Goal: Task Accomplishment & Management: Use online tool/utility

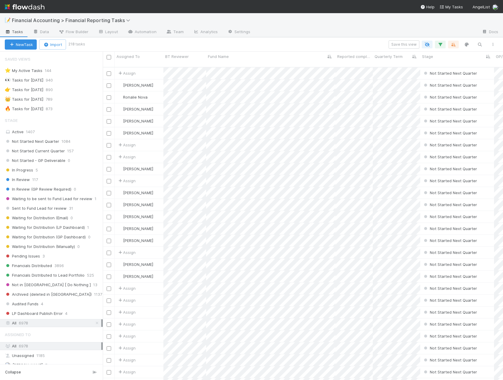
scroll to position [51, 0]
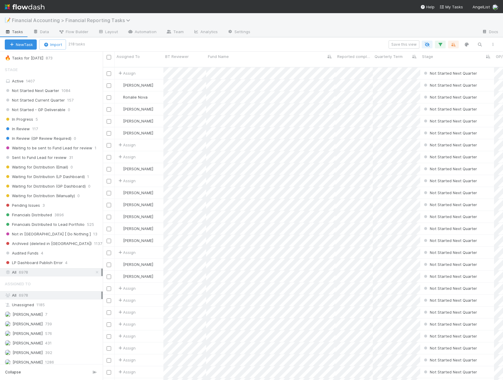
click at [89, 19] on span "Financial Accounting > Financial Reporting Tasks" at bounding box center [72, 20] width 121 height 6
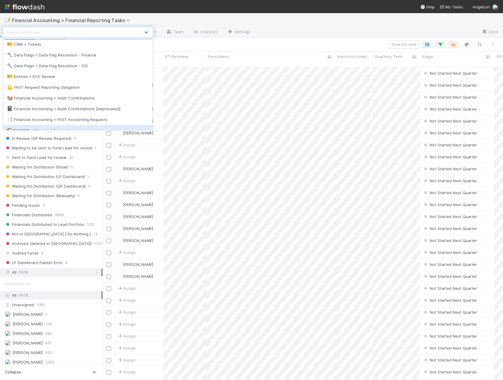
scroll to position [63, 0]
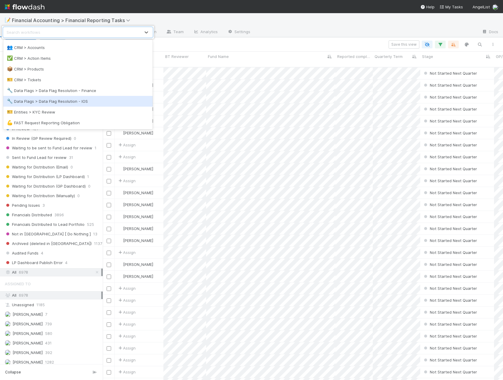
click at [56, 100] on div "🔧 Data Flags > Data Flag Resolution - IOS" at bounding box center [78, 101] width 142 height 6
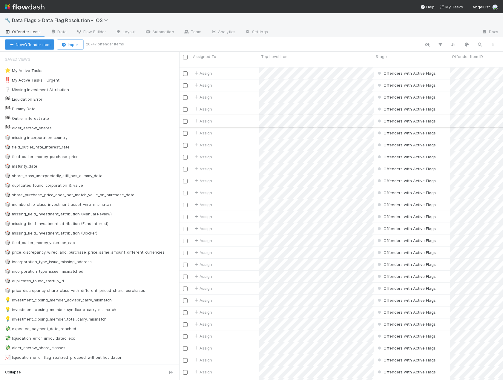
scroll to position [314, 320]
drag, startPoint x: 104, startPoint y: 110, endPoint x: 228, endPoint y: 116, distance: 124.2
click at [228, 116] on div "Assigned To Top Level Item Stage Offender Item ID Offender Item Name Offender I…" at bounding box center [251, 216] width 503 height 329
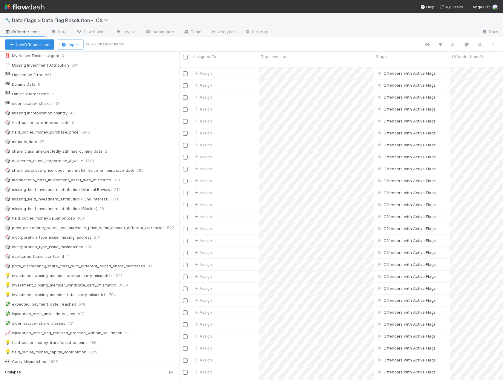
scroll to position [0, 0]
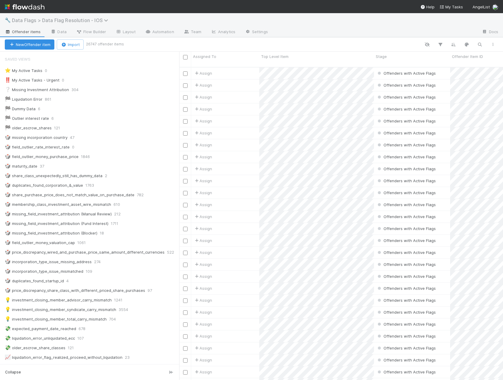
click at [81, 21] on span "Data Flags > Data Flag Resolution - IOS" at bounding box center [61, 20] width 99 height 6
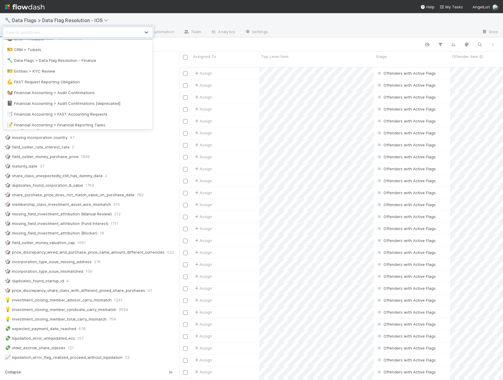
scroll to position [93, 0]
click at [57, 64] on div "🔧 Data Flags > Data Flag Resolution - Finance" at bounding box center [77, 60] width 149 height 11
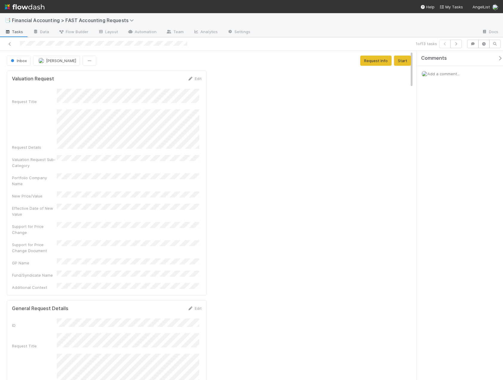
click at [440, 76] on span "Add a comment..." at bounding box center [444, 73] width 32 height 5
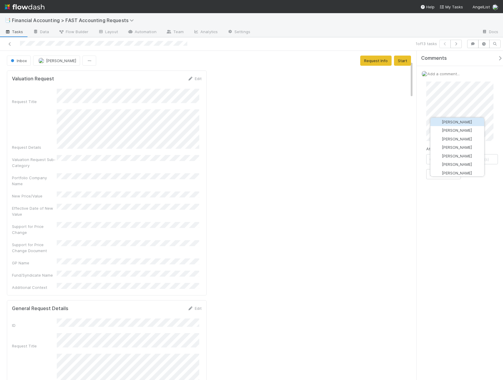
scroll to position [179, 0]
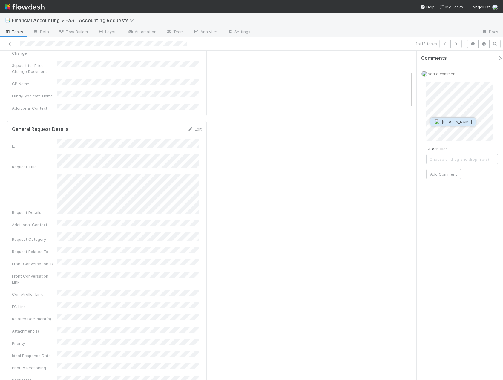
click at [452, 123] on span "Leia Slosberg" at bounding box center [457, 122] width 30 height 5
click at [447, 210] on button "Add Comment" at bounding box center [444, 210] width 35 height 10
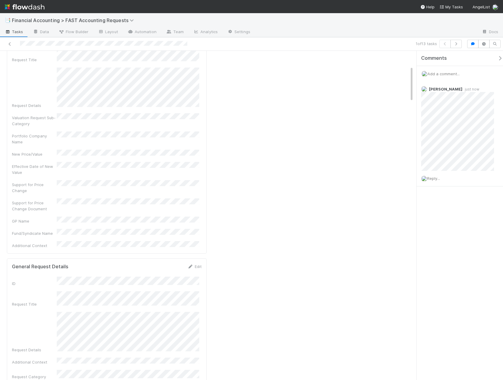
scroll to position [0, 0]
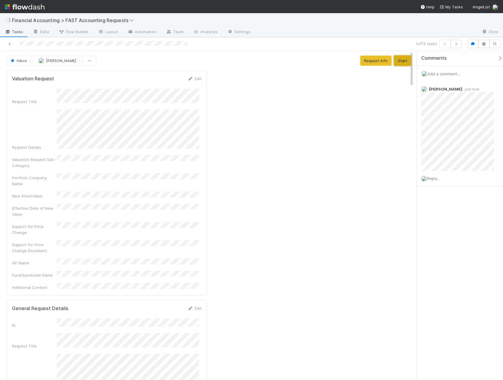
click at [397, 60] on button "Start" at bounding box center [402, 61] width 17 height 10
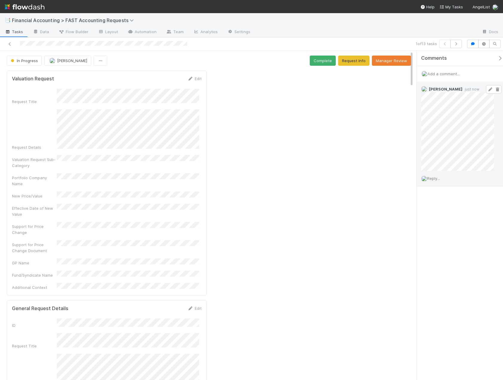
click at [488, 90] on icon at bounding box center [491, 90] width 6 height 4
click at [317, 57] on button "Complete" at bounding box center [323, 61] width 26 height 10
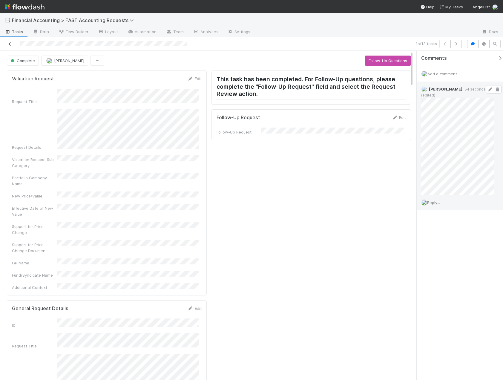
click at [9, 44] on icon at bounding box center [10, 44] width 6 height 4
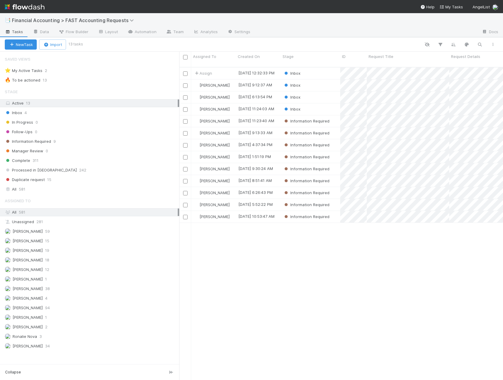
scroll to position [314, 320]
click at [312, 68] on div "Inbox" at bounding box center [310, 74] width 59 height 12
